Goal: Transaction & Acquisition: Purchase product/service

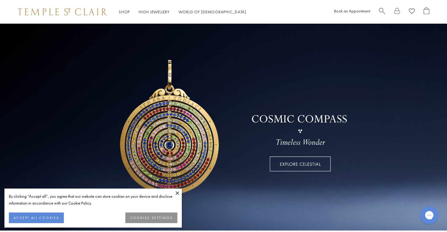
click at [46, 217] on button "ACCEPT ALL COOKIES" at bounding box center [36, 217] width 55 height 11
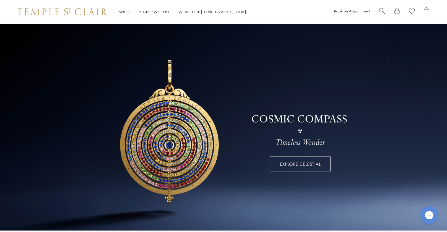
scroll to position [7, 0]
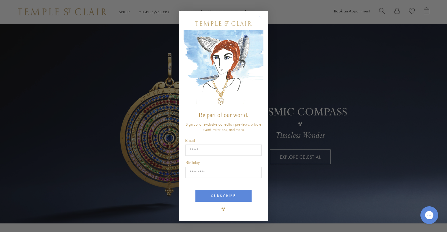
click at [261, 16] on circle "Close dialog" at bounding box center [260, 17] width 7 height 7
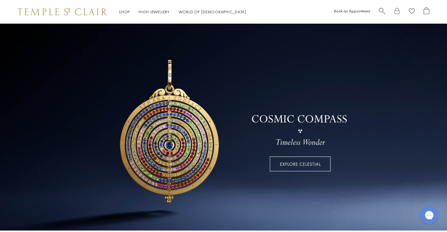
scroll to position [0, 0]
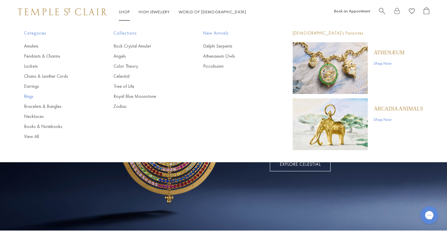
click at [28, 95] on link "Rings" at bounding box center [57, 96] width 66 height 6
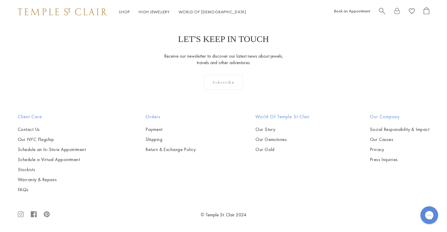
scroll to position [1935, 0]
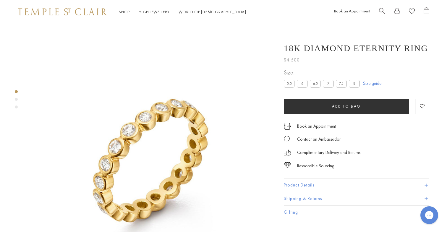
click at [18, 99] on div at bounding box center [146, 146] width 293 height 244
click at [15, 100] on div "Product gallery navigation" at bounding box center [16, 99] width 3 height 3
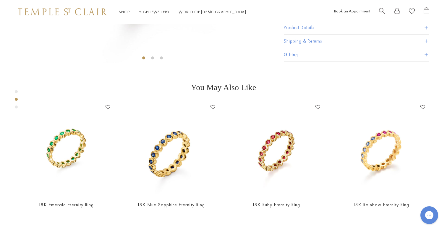
scroll to position [246, 0]
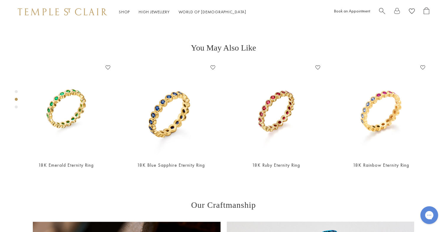
click at [16, 107] on div "Product gallery navigation" at bounding box center [16, 106] width 3 height 3
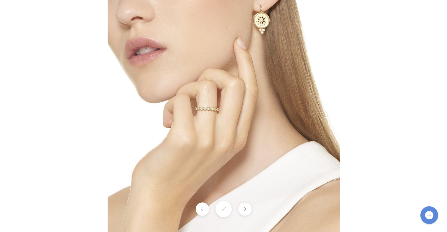
click at [195, 125] on img at bounding box center [224, 116] width 232 height 232
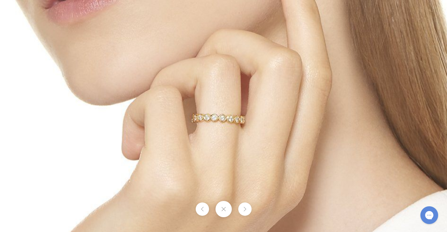
click at [232, 135] on img at bounding box center [255, 134] width 511 height 511
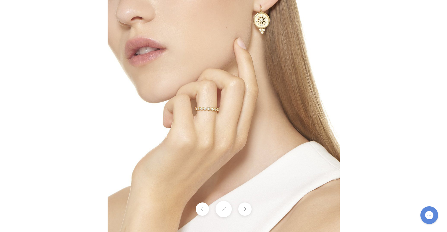
click at [226, 209] on button at bounding box center [223, 209] width 16 height 16
